Goal: Information Seeking & Learning: Learn about a topic

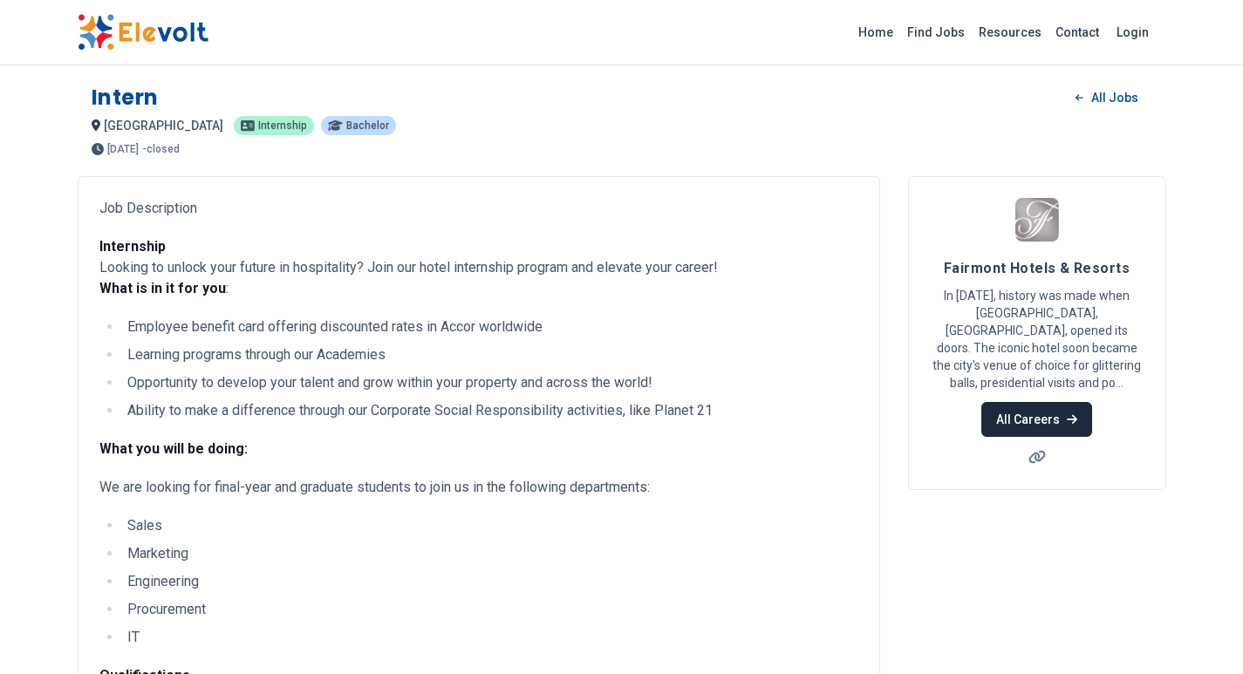
click at [1021, 423] on link "All Careers" at bounding box center [1036, 419] width 111 height 35
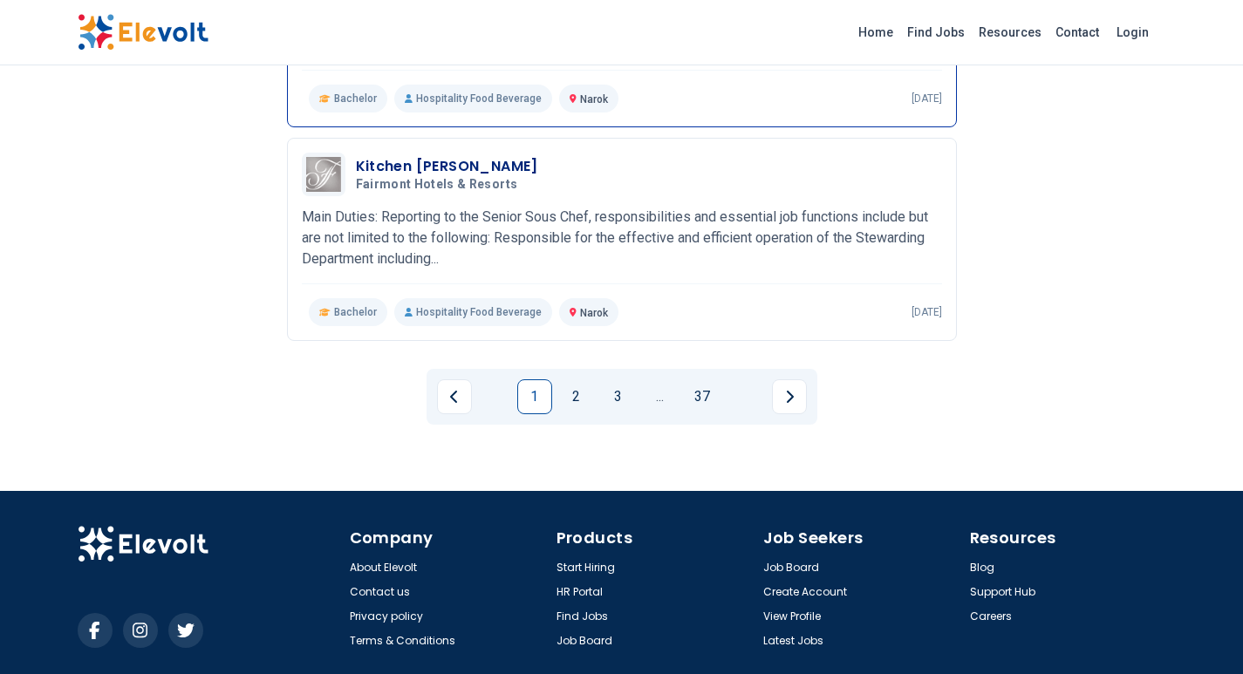
scroll to position [2093, 0]
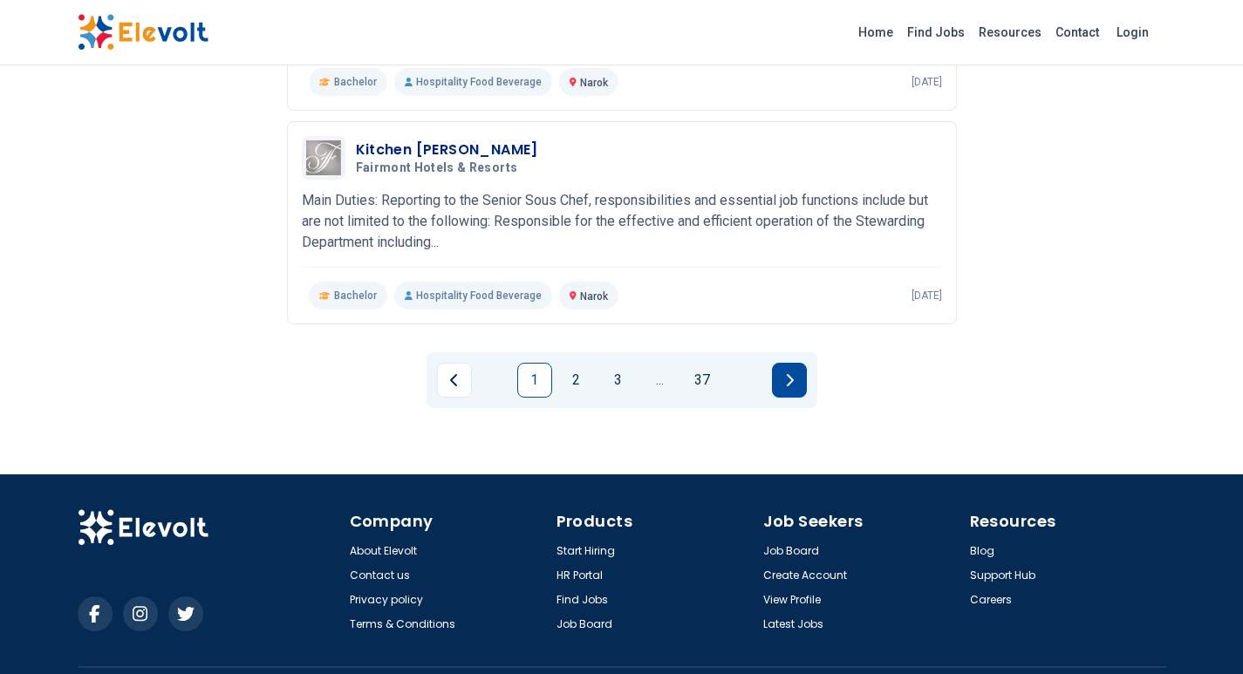
click at [776, 374] on button "Next page" at bounding box center [789, 380] width 35 height 35
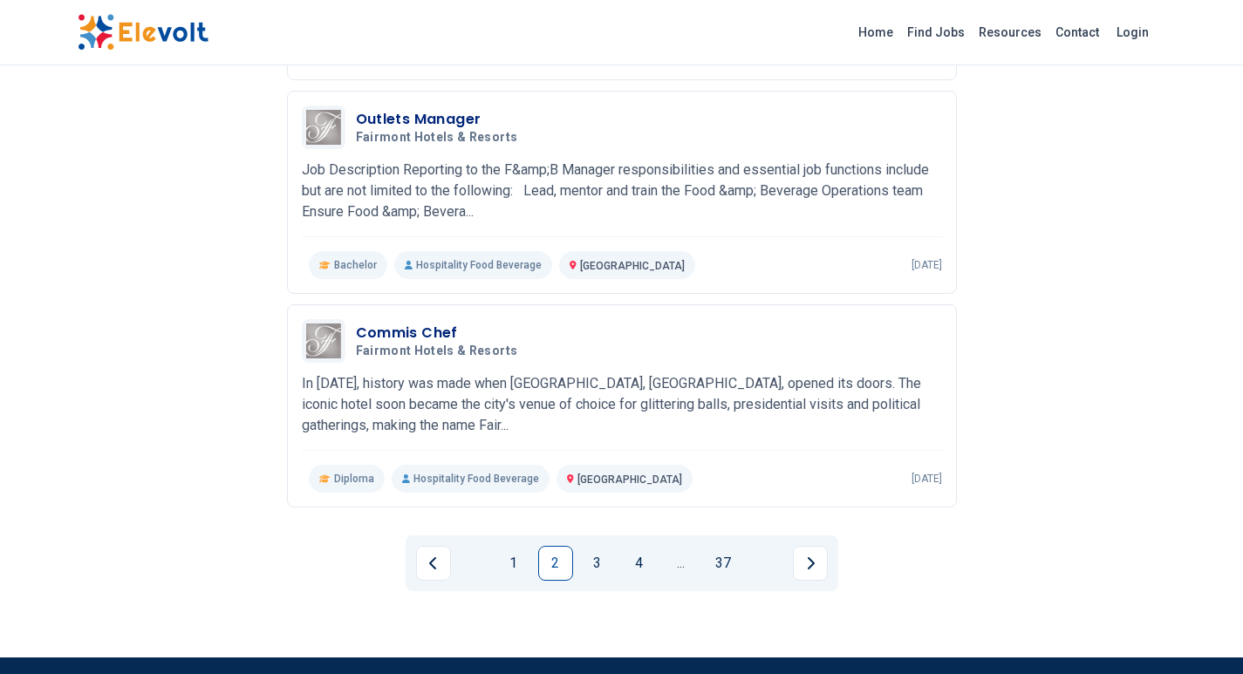
scroll to position [1919, 0]
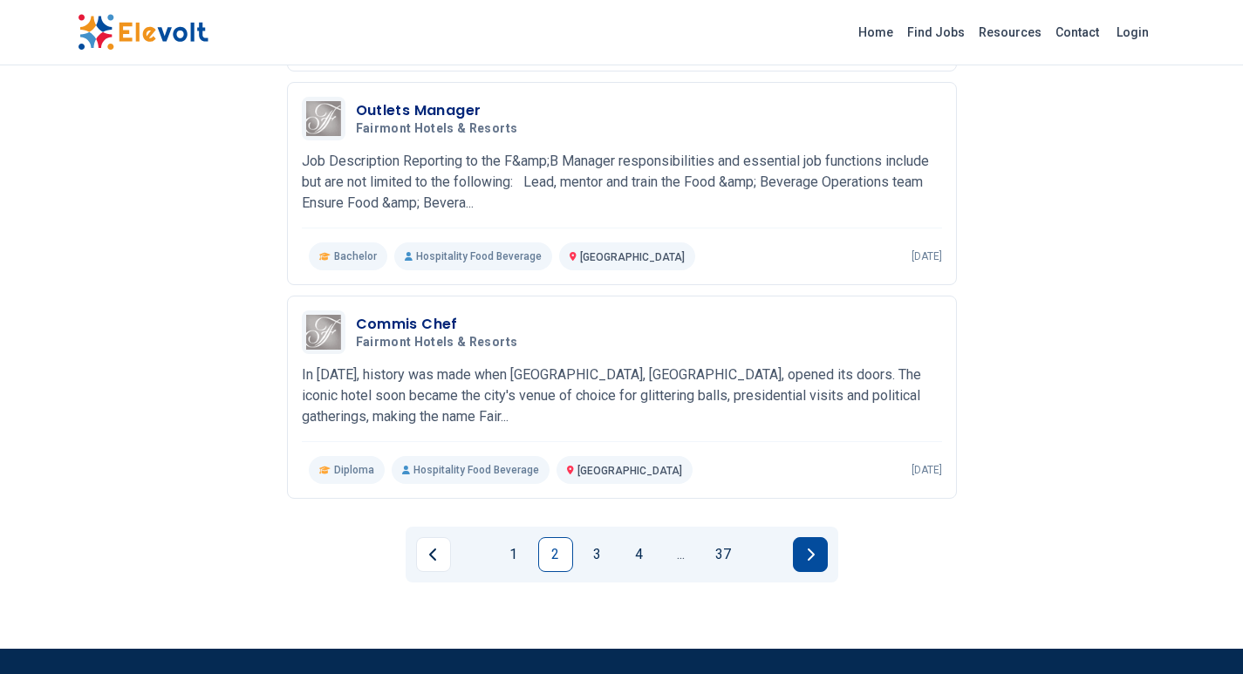
click at [797, 546] on button "Next page" at bounding box center [810, 554] width 35 height 35
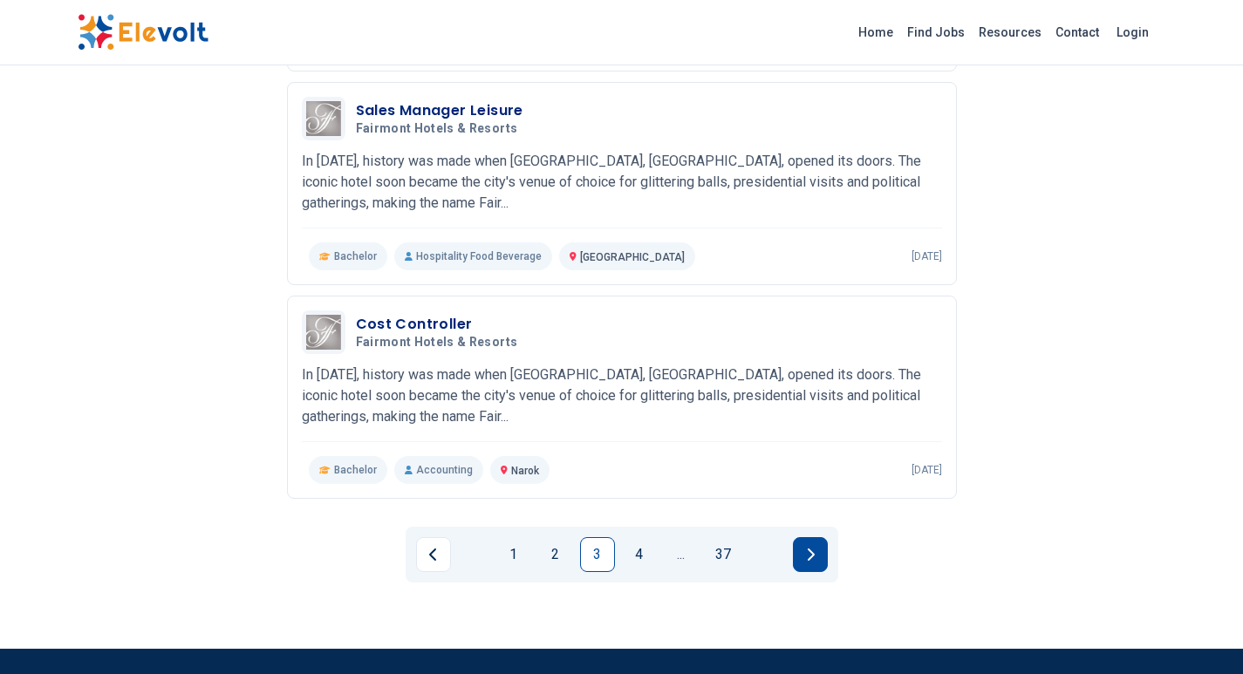
click at [821, 560] on button "Next page" at bounding box center [810, 554] width 35 height 35
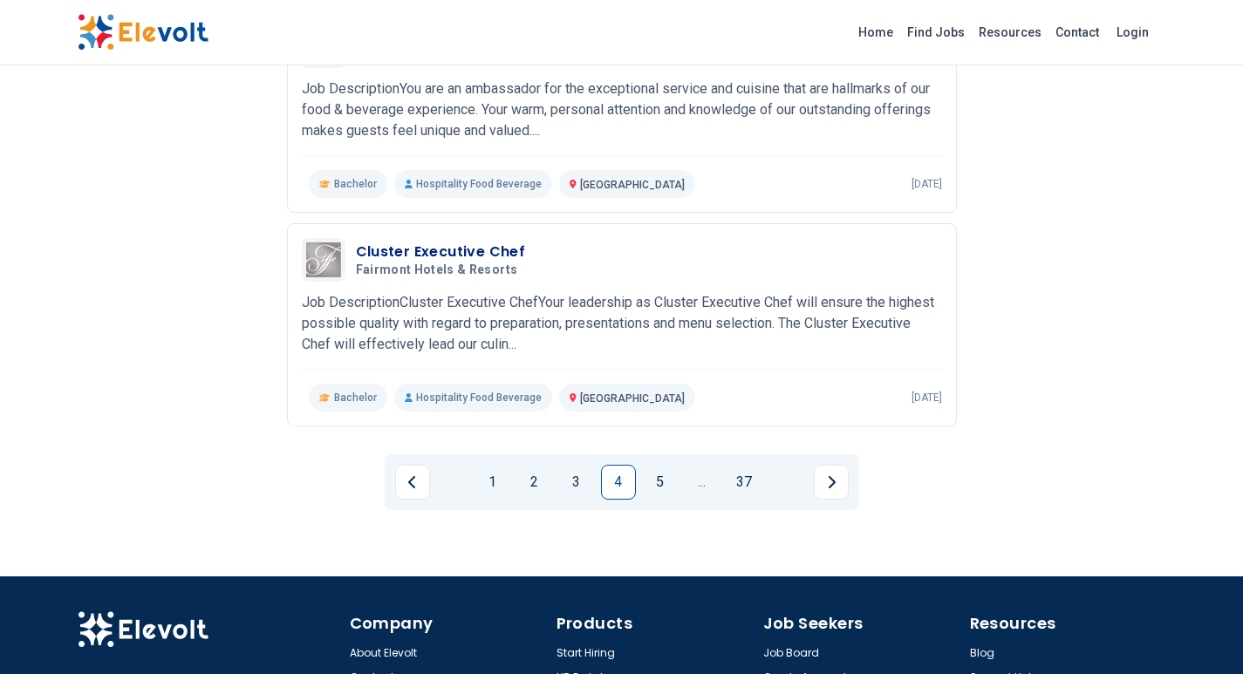
scroll to position [2006, 0]
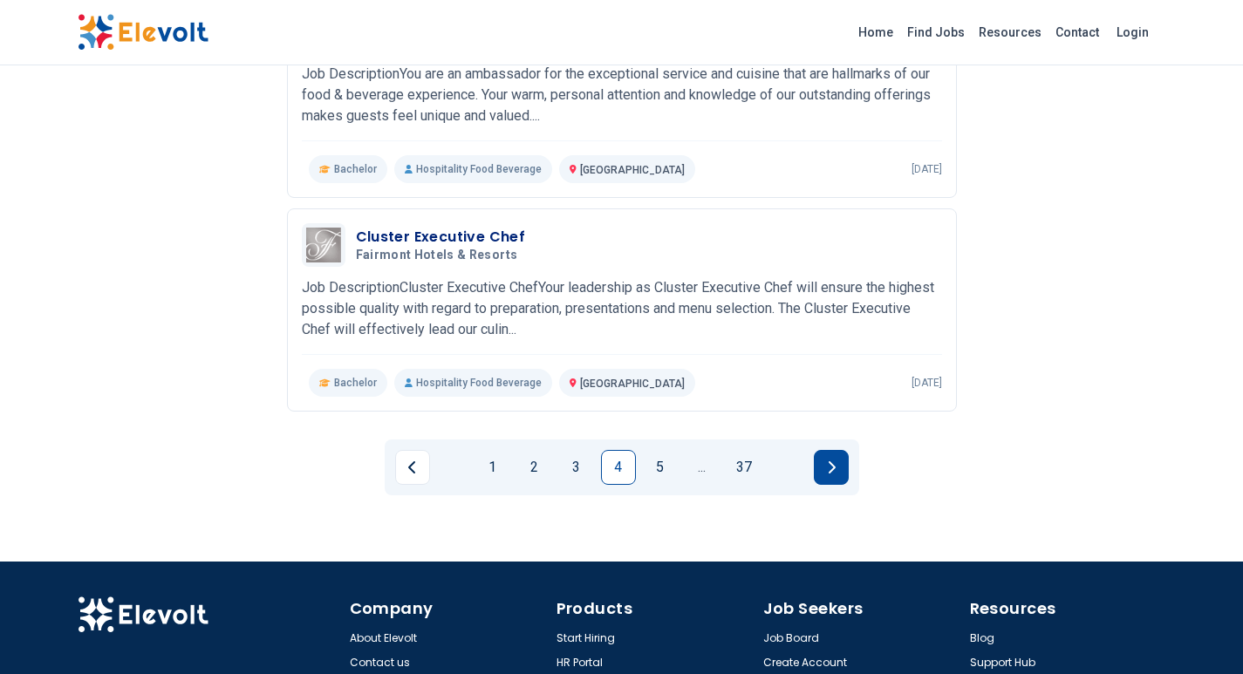
click at [824, 463] on button "Next page" at bounding box center [831, 467] width 35 height 35
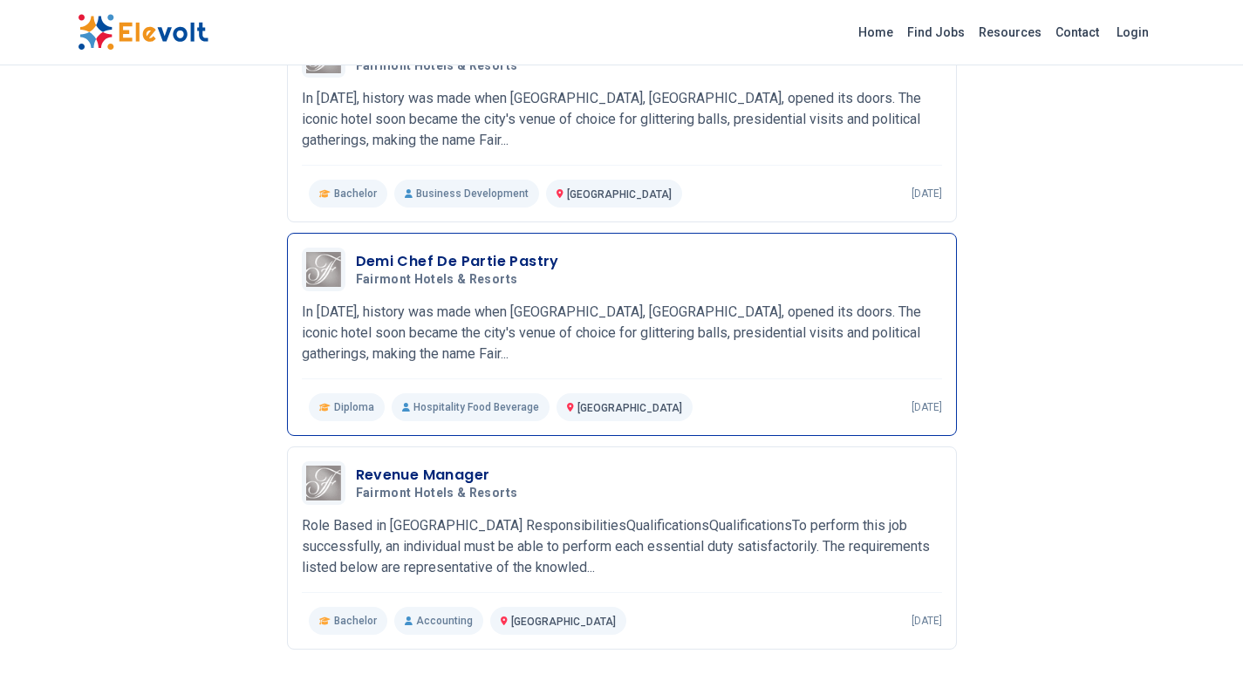
scroll to position [1919, 0]
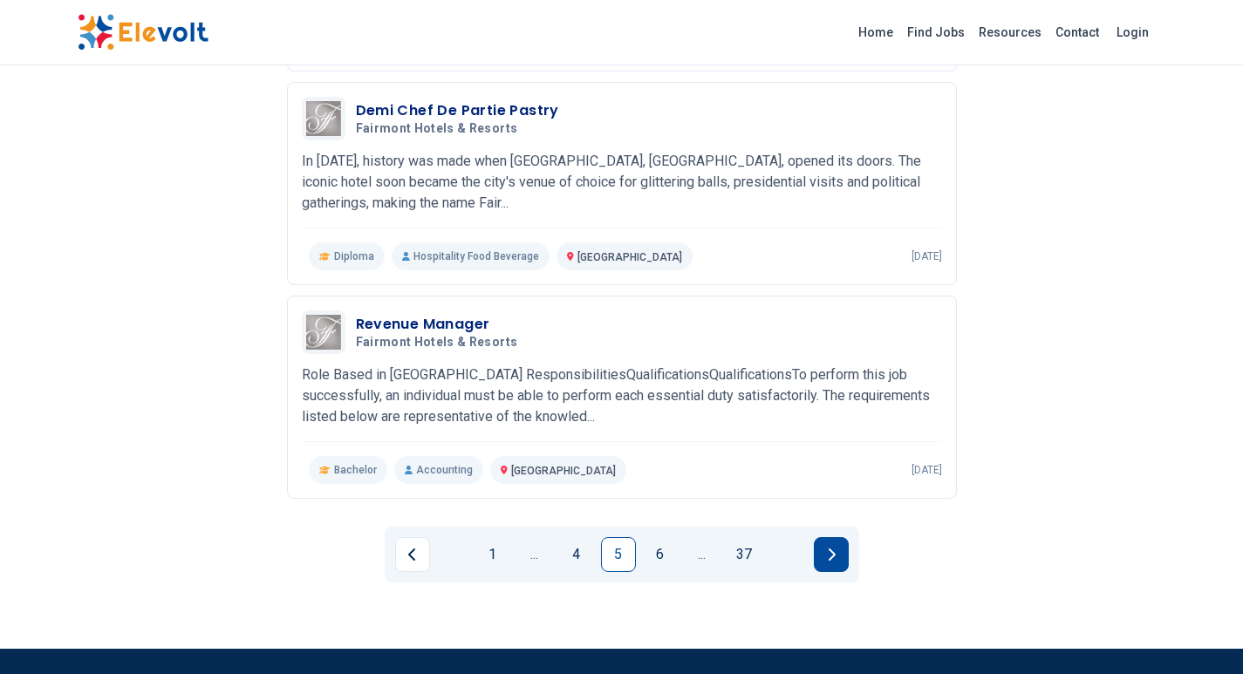
click at [830, 549] on icon "Next page" at bounding box center [831, 555] width 9 height 14
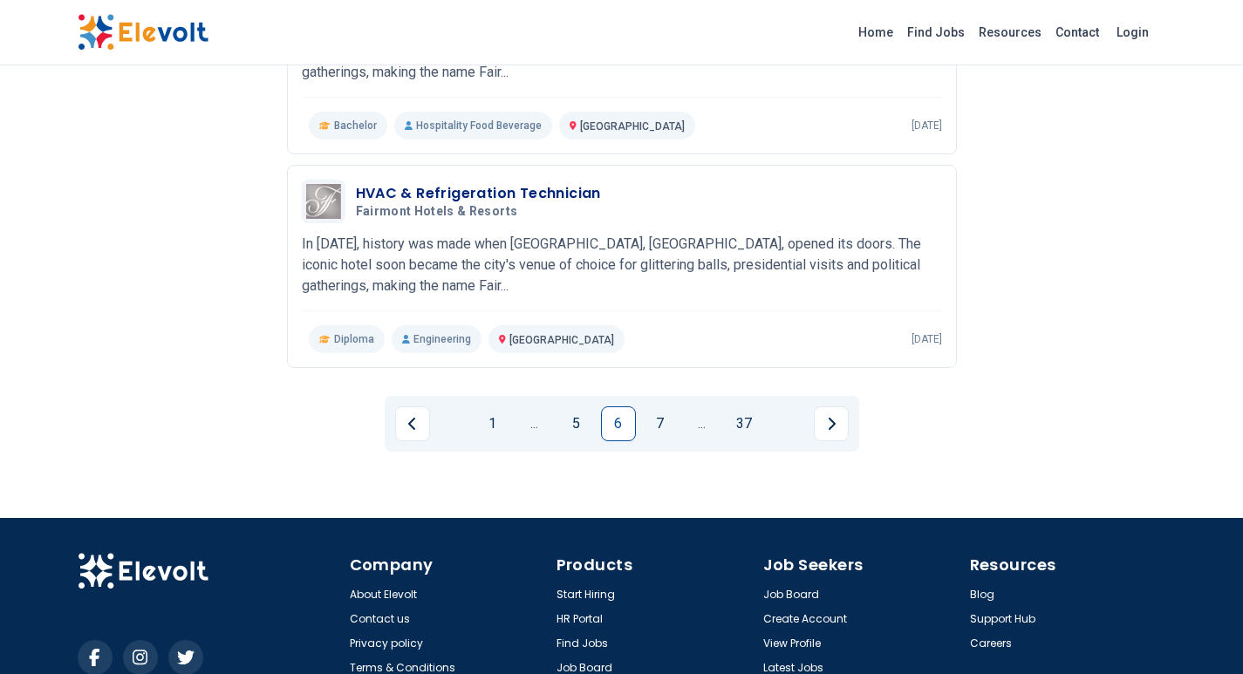
scroll to position [2093, 0]
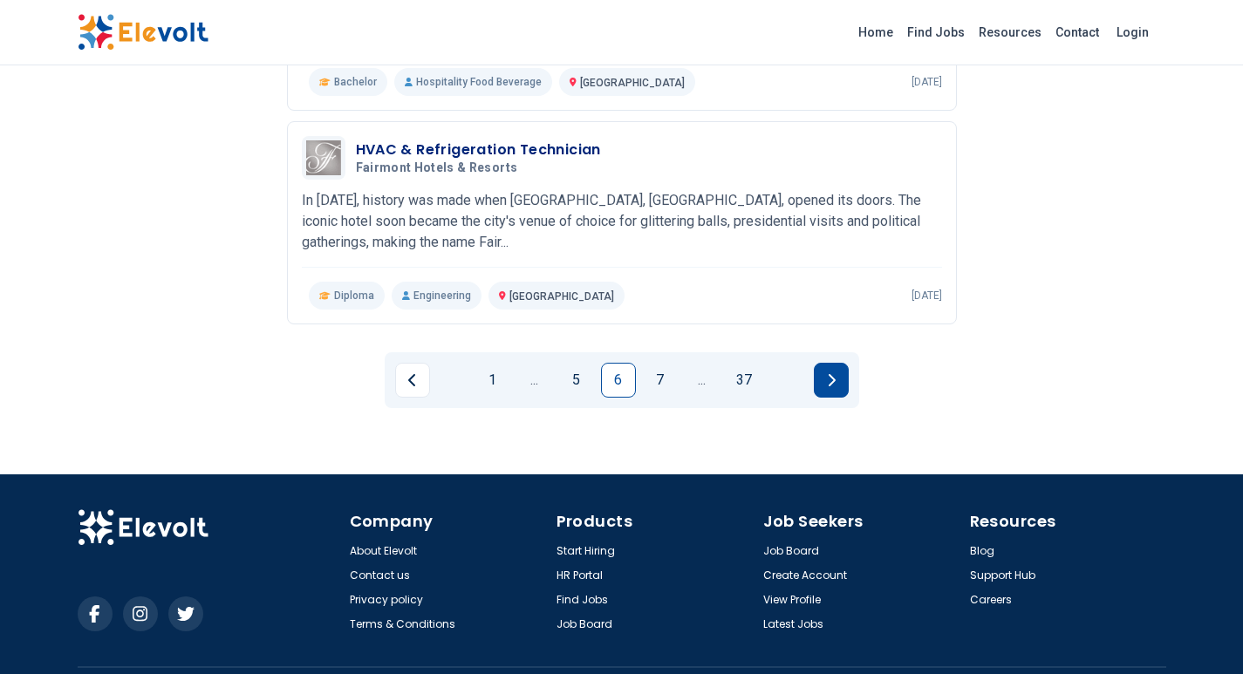
click at [835, 385] on button "Next page" at bounding box center [831, 380] width 35 height 35
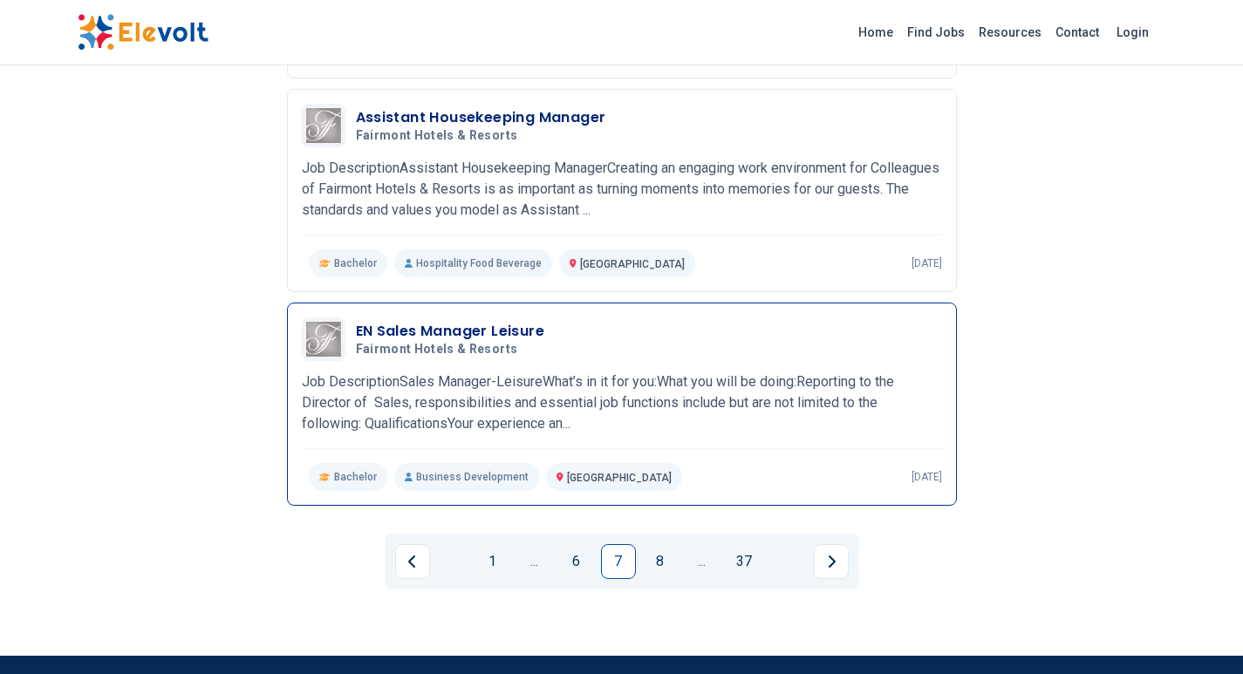
scroll to position [1919, 0]
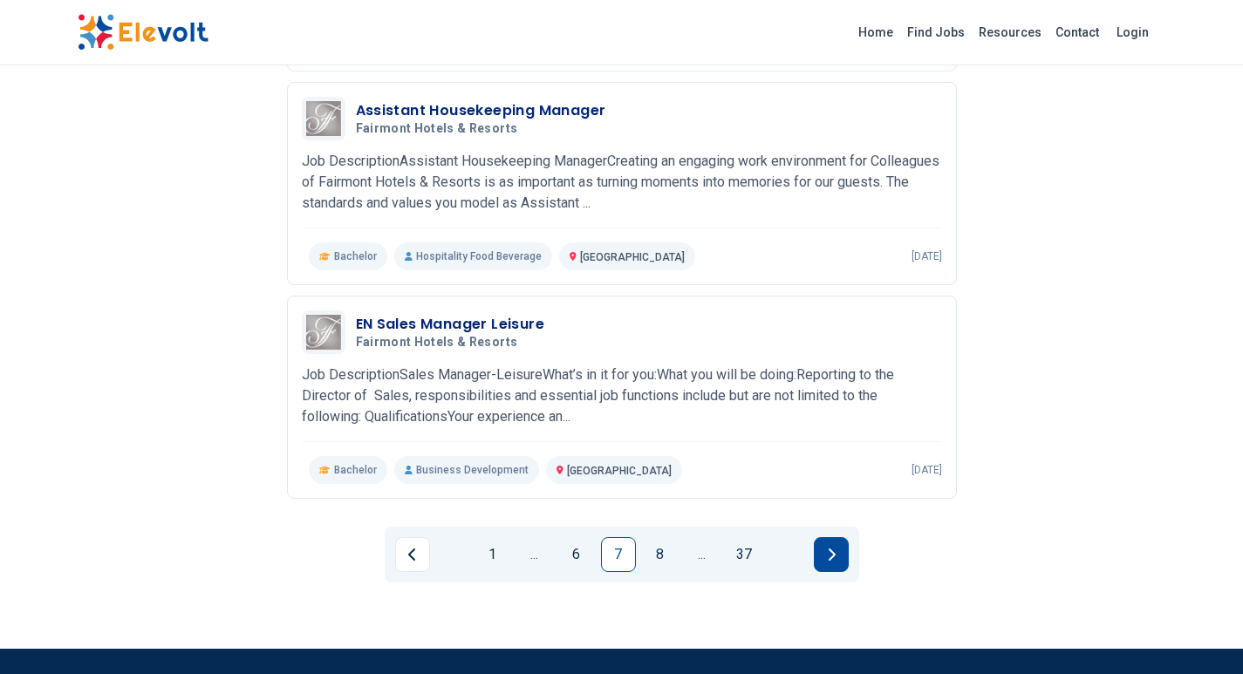
click at [822, 549] on button "Next page" at bounding box center [831, 554] width 35 height 35
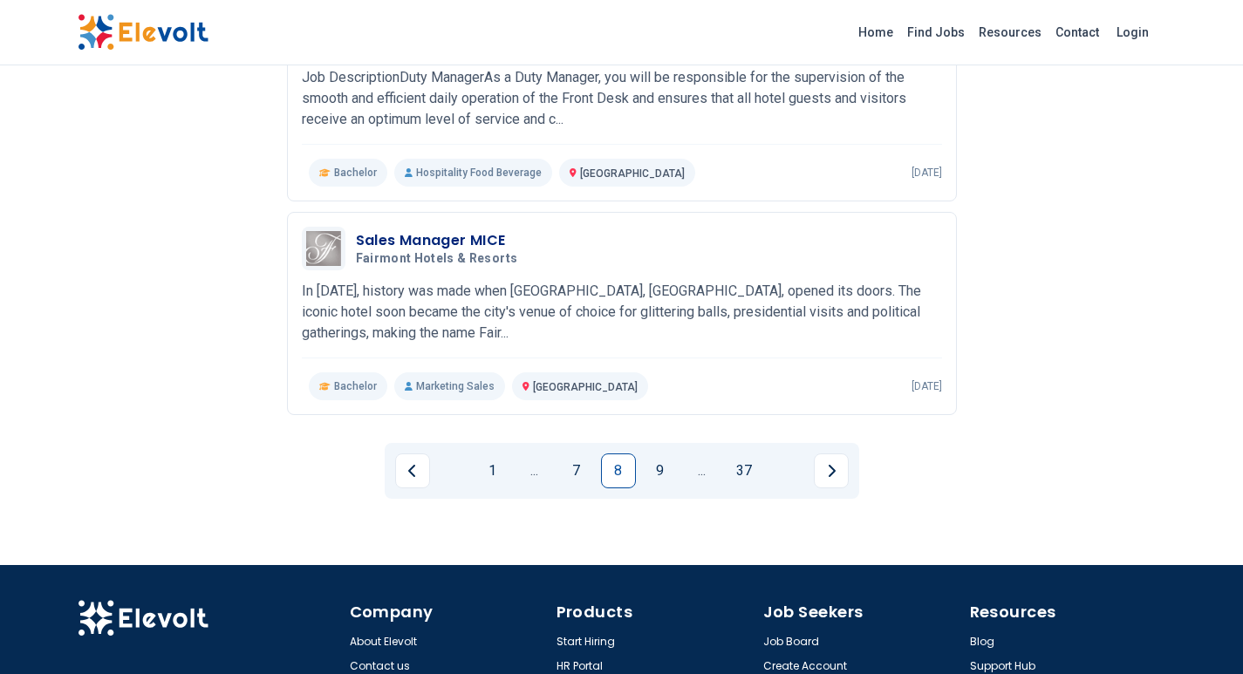
scroll to position [2006, 0]
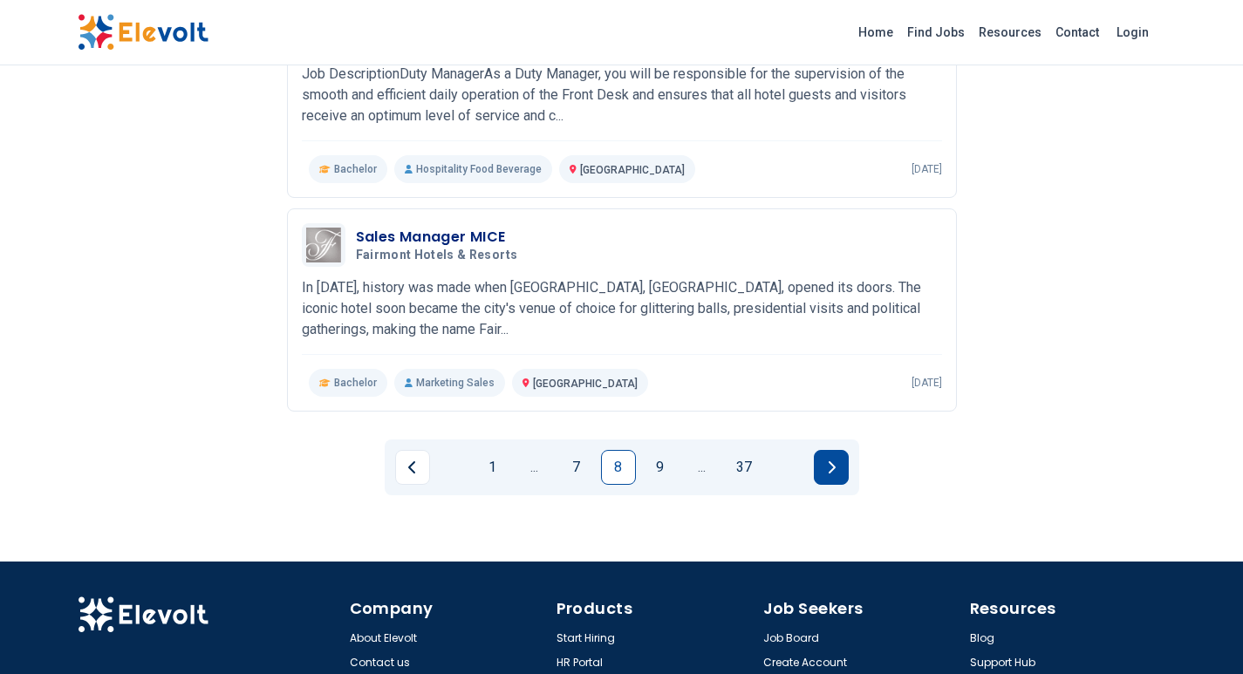
click at [827, 472] on icon "Next page" at bounding box center [831, 467] width 9 height 14
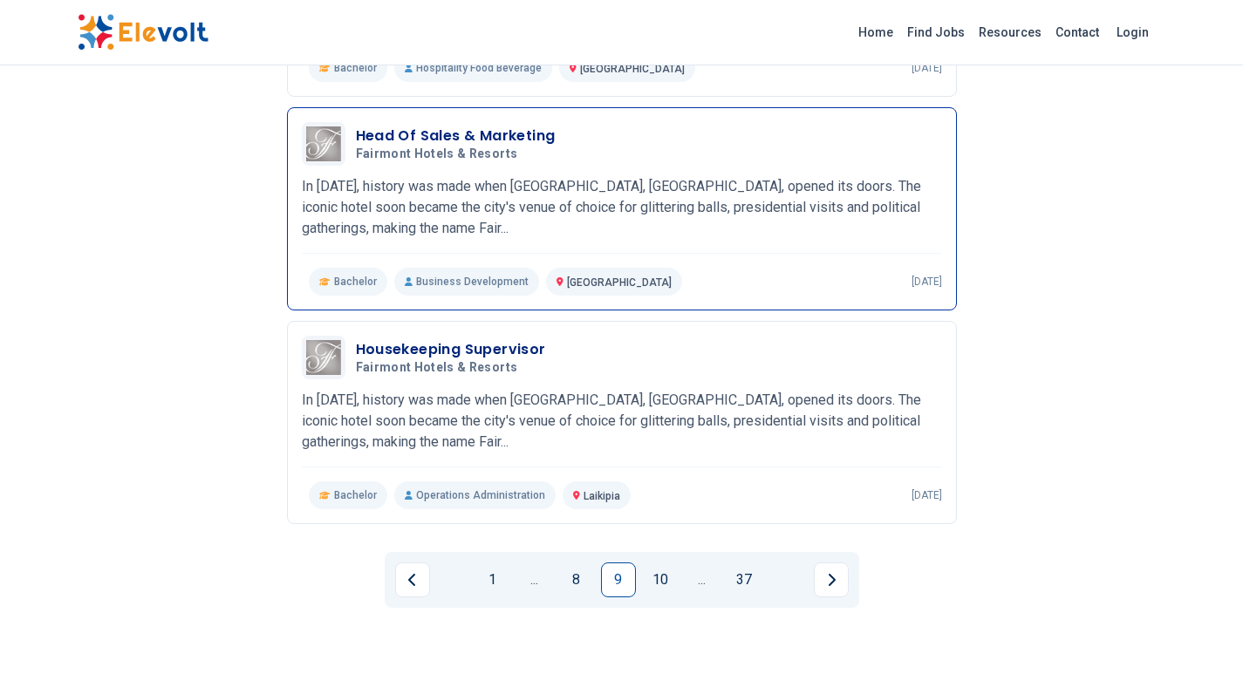
scroll to position [1919, 0]
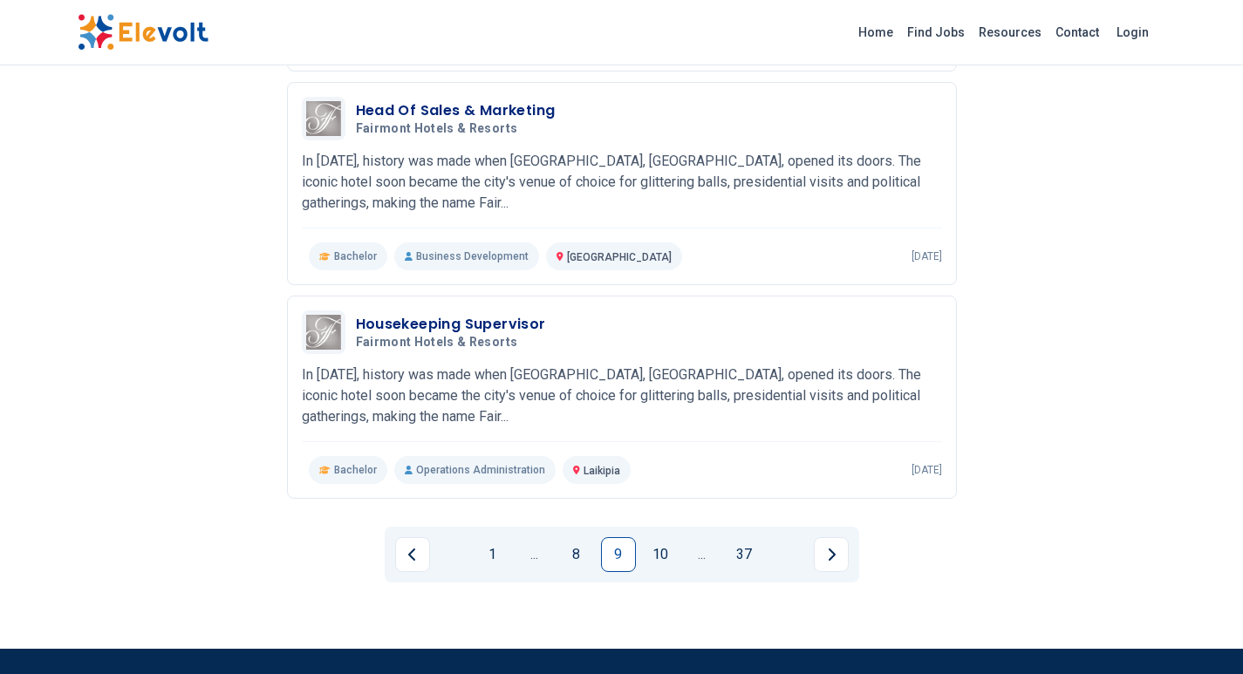
click at [822, 546] on button "Next page" at bounding box center [831, 554] width 35 height 35
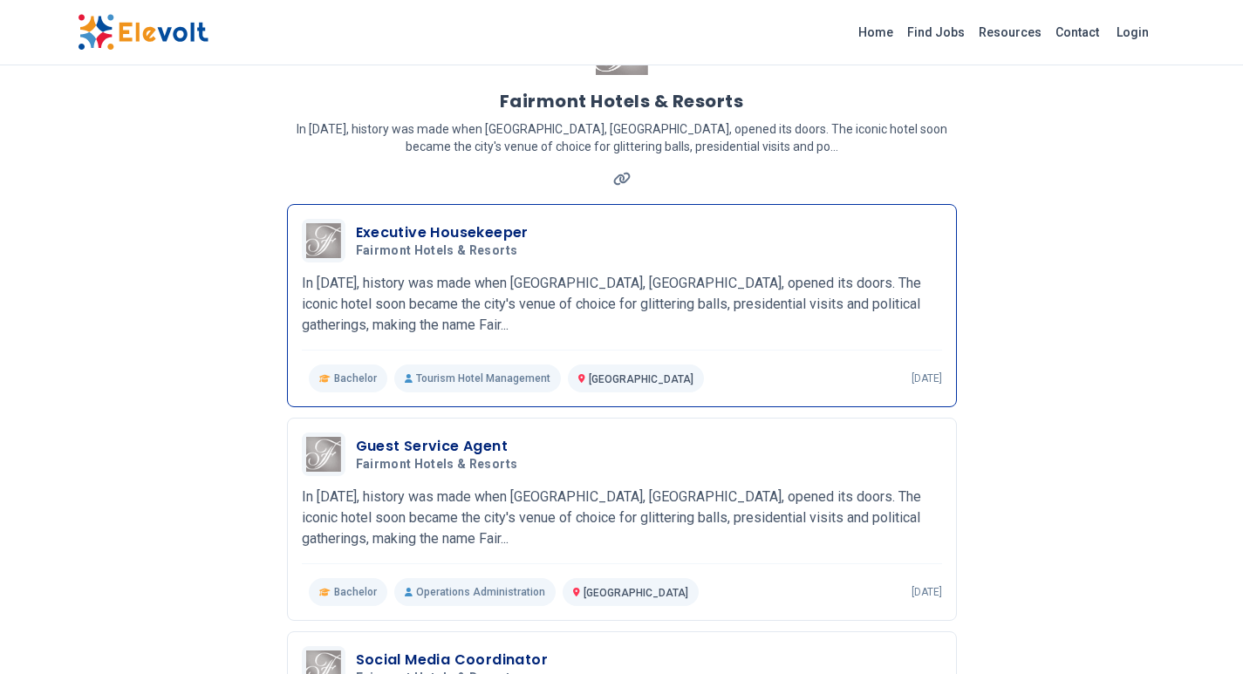
scroll to position [0, 0]
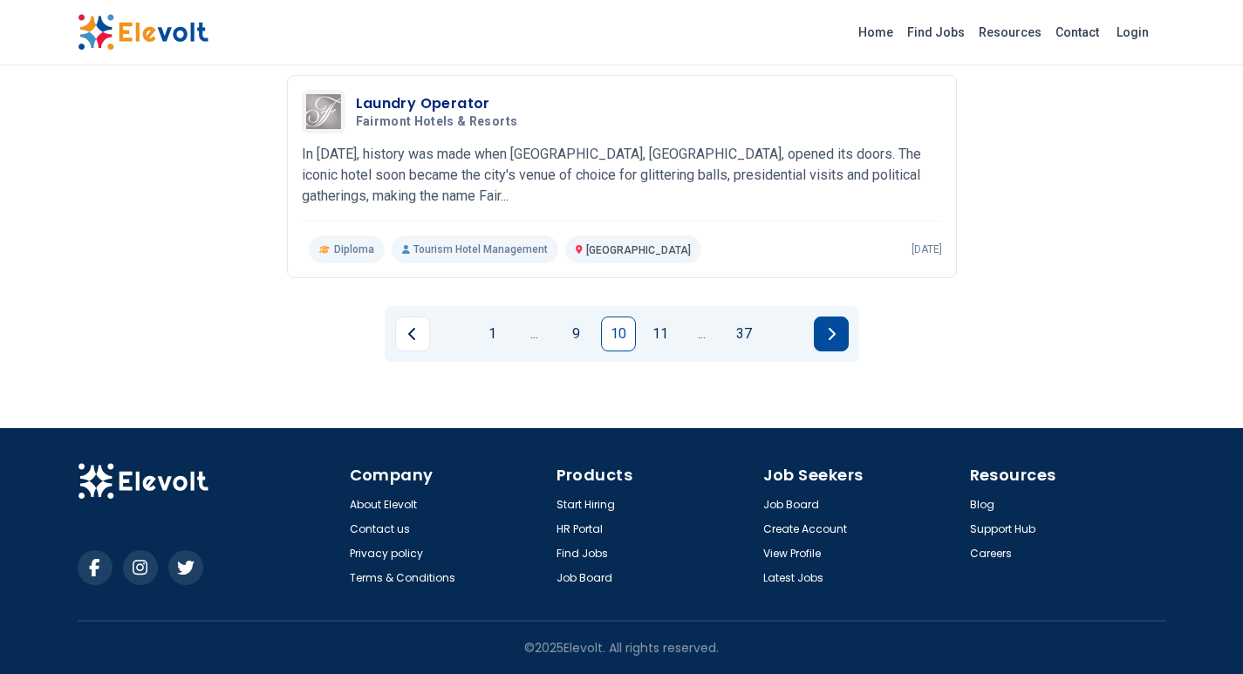
click at [821, 334] on button "Next page" at bounding box center [831, 334] width 35 height 35
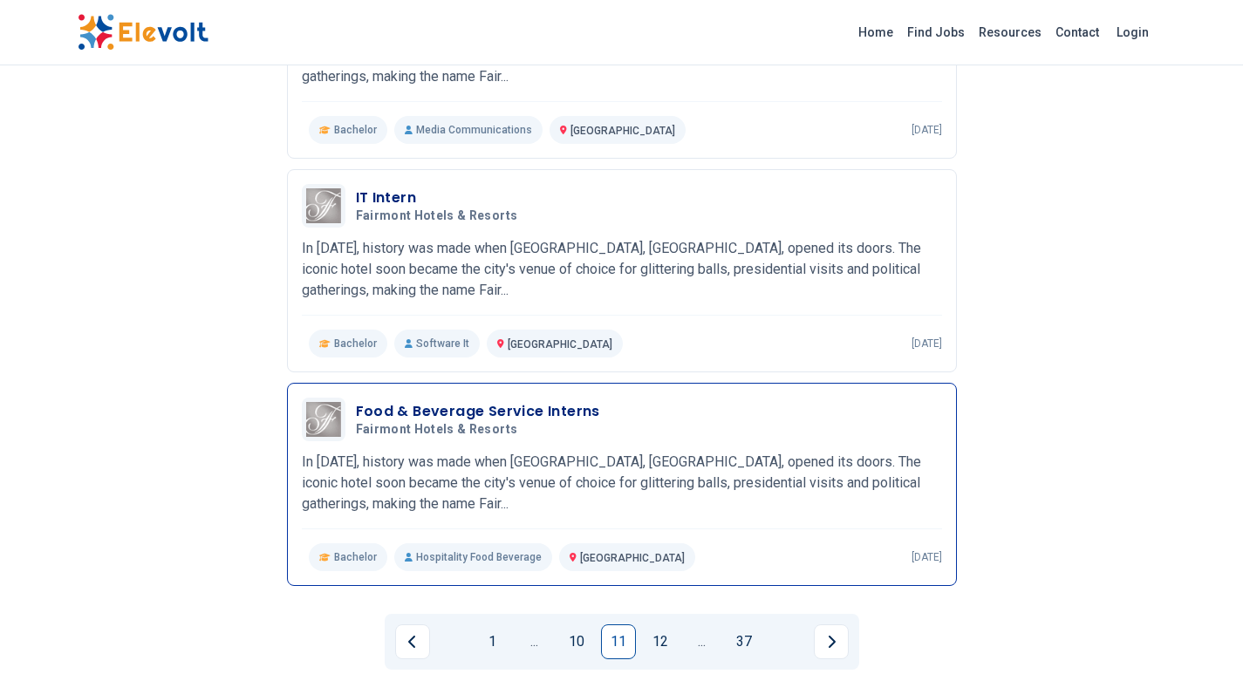
scroll to position [2139, 0]
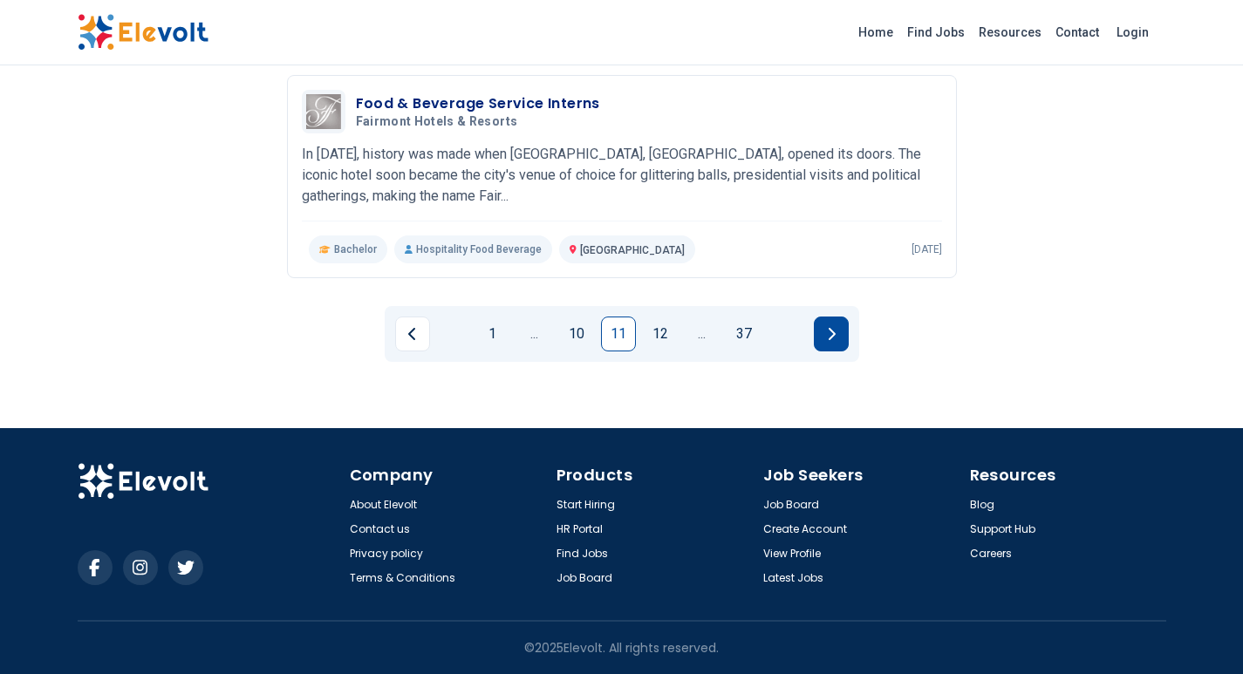
click at [840, 344] on button "Next page" at bounding box center [831, 334] width 35 height 35
